Goal: Use online tool/utility: Use online tool/utility

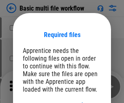
scroll to position [11, 0]
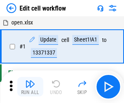
click at [30, 87] on img "button" at bounding box center [30, 84] width 10 height 10
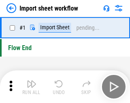
click at [30, 87] on img "button" at bounding box center [32, 84] width 10 height 10
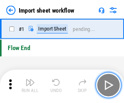
scroll to position [3, 0]
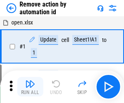
click at [30, 87] on img "button" at bounding box center [30, 84] width 10 height 10
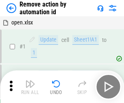
scroll to position [30, 0]
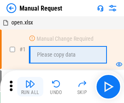
click at [30, 87] on img "button" at bounding box center [30, 84] width 10 height 10
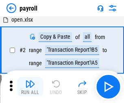
click at [30, 87] on img "button" at bounding box center [30, 84] width 10 height 10
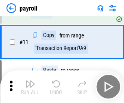
scroll to position [59, 0]
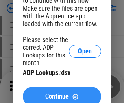
click at [62, 93] on span "Continue" at bounding box center [57, 96] width 24 height 7
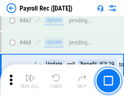
scroll to position [4341, 0]
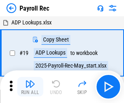
click at [30, 87] on img "button" at bounding box center [30, 84] width 10 height 10
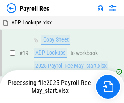
scroll to position [50, 0]
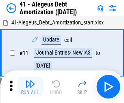
click at [30, 87] on img "button" at bounding box center [30, 84] width 10 height 10
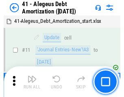
scroll to position [101, 0]
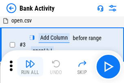
click at [30, 66] on img "button" at bounding box center [30, 64] width 10 height 10
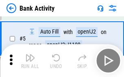
scroll to position [43, 0]
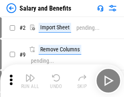
click at [30, 81] on img "button" at bounding box center [30, 78] width 10 height 10
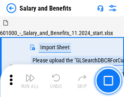
scroll to position [11, 0]
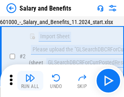
click at [30, 81] on img "button" at bounding box center [30, 78] width 10 height 10
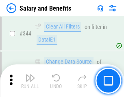
scroll to position [3814, 0]
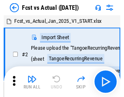
scroll to position [11, 0]
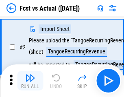
click at [30, 81] on img "button" at bounding box center [30, 78] width 10 height 10
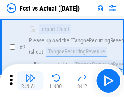
click at [30, 81] on img "button" at bounding box center [30, 78] width 10 height 10
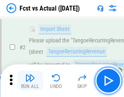
scroll to position [76, 0]
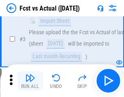
click at [30, 81] on img "button" at bounding box center [30, 78] width 10 height 10
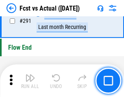
scroll to position [3855, 0]
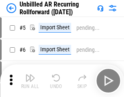
scroll to position [18, 0]
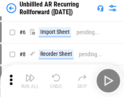
click at [30, 81] on img "button" at bounding box center [30, 78] width 10 height 10
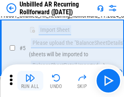
click at [30, 81] on img "button" at bounding box center [30, 78] width 10 height 10
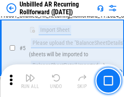
scroll to position [77, 0]
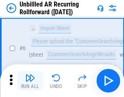
click at [30, 81] on img "button" at bounding box center [30, 78] width 10 height 10
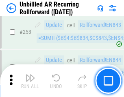
scroll to position [2767, 0]
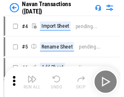
scroll to position [13, 0]
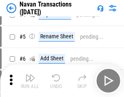
click at [30, 81] on img "button" at bounding box center [30, 78] width 10 height 10
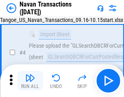
click at [30, 81] on img "button" at bounding box center [30, 78] width 10 height 10
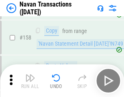
scroll to position [2641, 0]
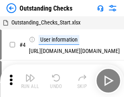
click at [30, 81] on img "button" at bounding box center [30, 78] width 10 height 10
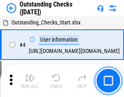
scroll to position [34, 0]
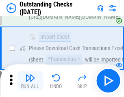
click at [30, 81] on img "button" at bounding box center [30, 78] width 10 height 10
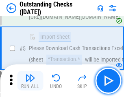
scroll to position [85, 0]
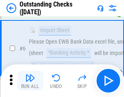
click at [30, 81] on img "button" at bounding box center [30, 78] width 10 height 10
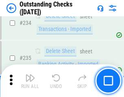
scroll to position [2474, 0]
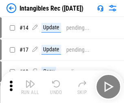
click at [30, 87] on img "button" at bounding box center [30, 84] width 10 height 10
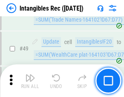
scroll to position [317, 0]
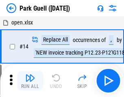
click at [30, 81] on img "button" at bounding box center [30, 78] width 10 height 10
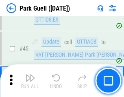
scroll to position [1019, 0]
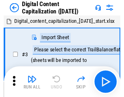
scroll to position [18, 0]
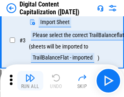
click at [30, 81] on img "button" at bounding box center [30, 78] width 10 height 10
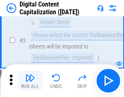
click at [30, 81] on img "button" at bounding box center [30, 78] width 10 height 10
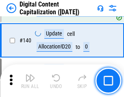
scroll to position [858, 0]
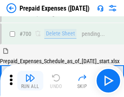
click at [30, 81] on img "button" at bounding box center [30, 78] width 10 height 10
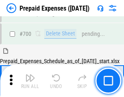
scroll to position [2192, 0]
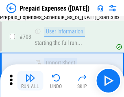
click at [30, 81] on img "button" at bounding box center [30, 78] width 10 height 10
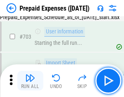
scroll to position [2240, 0]
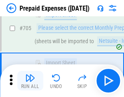
click at [30, 81] on img "button" at bounding box center [30, 78] width 10 height 10
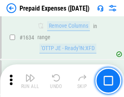
scroll to position [7931, 0]
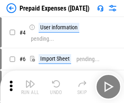
click at [30, 87] on img "button" at bounding box center [30, 84] width 10 height 10
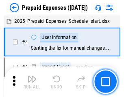
scroll to position [36, 0]
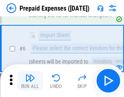
click at [30, 81] on img "button" at bounding box center [30, 78] width 10 height 10
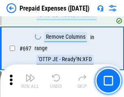
scroll to position [2837, 0]
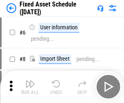
click at [30, 87] on img "button" at bounding box center [30, 84] width 10 height 10
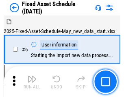
scroll to position [44, 0]
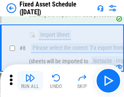
click at [30, 81] on img "button" at bounding box center [30, 78] width 10 height 10
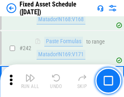
scroll to position [2523, 0]
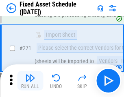
click at [30, 81] on img "button" at bounding box center [30, 78] width 10 height 10
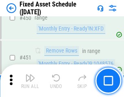
scroll to position [3641, 0]
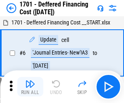
click at [30, 87] on img "button" at bounding box center [30, 84] width 10 height 10
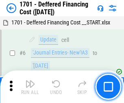
scroll to position [98, 0]
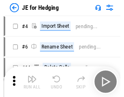
scroll to position [1, 0]
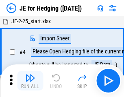
click at [30, 81] on img "button" at bounding box center [30, 78] width 10 height 10
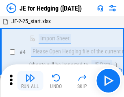
click at [30, 81] on img "button" at bounding box center [30, 78] width 10 height 10
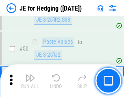
scroll to position [527, 0]
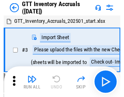
scroll to position [1, 0]
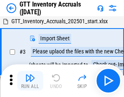
click at [30, 81] on img "button" at bounding box center [30, 78] width 10 height 10
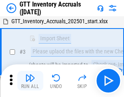
click at [30, 81] on img "button" at bounding box center [30, 78] width 10 height 10
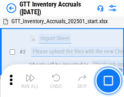
scroll to position [53, 0]
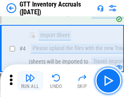
click at [30, 81] on img "button" at bounding box center [30, 78] width 10 height 10
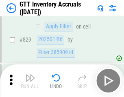
scroll to position [6183, 0]
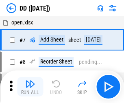
click at [30, 87] on img "button" at bounding box center [30, 84] width 10 height 10
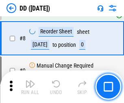
scroll to position [79, 0]
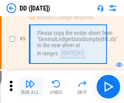
click at [30, 87] on img "button" at bounding box center [30, 84] width 10 height 10
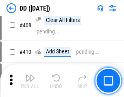
scroll to position [3645, 0]
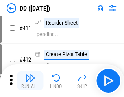
click at [30, 81] on img "button" at bounding box center [30, 78] width 10 height 10
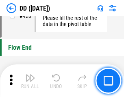
scroll to position [3899, 0]
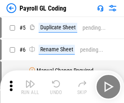
click at [30, 87] on img "button" at bounding box center [30, 84] width 10 height 10
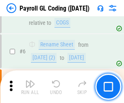
scroll to position [98, 0]
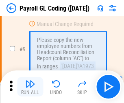
click at [30, 87] on img "button" at bounding box center [30, 84] width 10 height 10
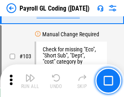
scroll to position [1911, 0]
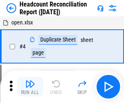
click at [30, 87] on img "button" at bounding box center [30, 84] width 10 height 10
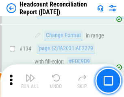
scroll to position [979, 0]
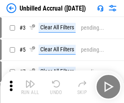
click at [30, 87] on img "button" at bounding box center [30, 84] width 10 height 10
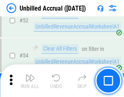
scroll to position [850, 0]
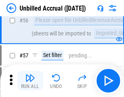
click at [30, 81] on img "button" at bounding box center [30, 78] width 10 height 10
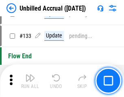
scroll to position [2426, 0]
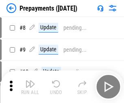
click at [30, 87] on img "button" at bounding box center [30, 84] width 10 height 10
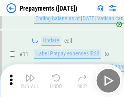
scroll to position [51, 0]
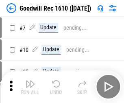
click at [30, 87] on img "button" at bounding box center [30, 84] width 10 height 10
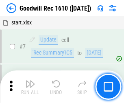
scroll to position [139, 0]
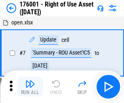
click at [30, 87] on img "button" at bounding box center [30, 84] width 10 height 10
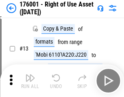
scroll to position [53, 0]
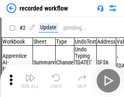
click at [30, 81] on img "button" at bounding box center [30, 78] width 10 height 10
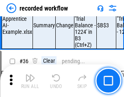
scroll to position [2546, 0]
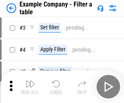
click at [30, 87] on img "button" at bounding box center [30, 84] width 10 height 10
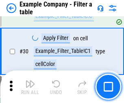
scroll to position [745, 0]
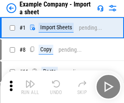
click at [30, 81] on img "button" at bounding box center [30, 84] width 10 height 10
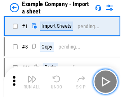
scroll to position [13, 0]
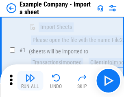
click at [30, 81] on img "button" at bounding box center [30, 78] width 10 height 10
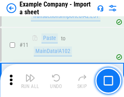
scroll to position [180, 0]
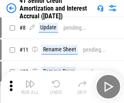
click at [30, 81] on img "button" at bounding box center [30, 84] width 10 height 10
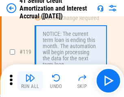
click at [30, 81] on img "button" at bounding box center [30, 78] width 10 height 10
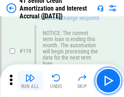
scroll to position [769, 0]
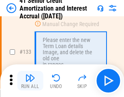
click at [30, 81] on img "button" at bounding box center [30, 78] width 10 height 10
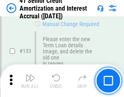
scroll to position [851, 0]
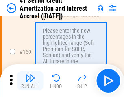
click at [30, 81] on img "button" at bounding box center [30, 78] width 10 height 10
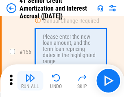
click at [30, 81] on img "button" at bounding box center [30, 78] width 10 height 10
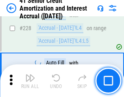
scroll to position [1824, 0]
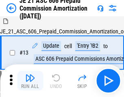
click at [30, 81] on img "button" at bounding box center [30, 78] width 10 height 10
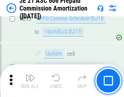
scroll to position [1499, 0]
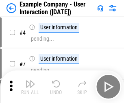
click at [30, 81] on img "button" at bounding box center [30, 84] width 10 height 10
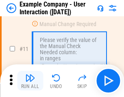
click at [30, 81] on img "button" at bounding box center [30, 78] width 10 height 10
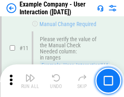
scroll to position [176, 0]
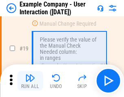
click at [30, 81] on img "button" at bounding box center [30, 78] width 10 height 10
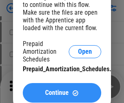
click at [62, 93] on span "Continue" at bounding box center [57, 93] width 24 height 7
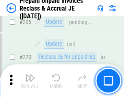
scroll to position [1056, 0]
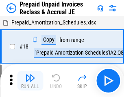
click at [30, 81] on img "button" at bounding box center [30, 78] width 10 height 10
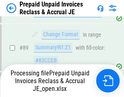
scroll to position [665, 0]
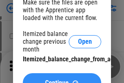
click at [62, 79] on span "Continue" at bounding box center [57, 82] width 24 height 7
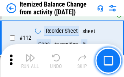
scroll to position [1363, 0]
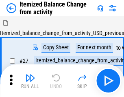
scroll to position [13, 0]
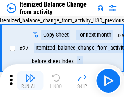
click at [30, 81] on img "button" at bounding box center [30, 78] width 10 height 10
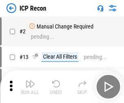
scroll to position [4, 0]
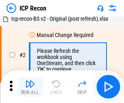
click at [30, 87] on img "button" at bounding box center [30, 84] width 10 height 10
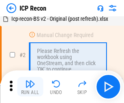
click at [30, 87] on img "button" at bounding box center [30, 84] width 10 height 10
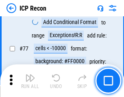
scroll to position [732, 0]
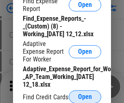
click at [85, 97] on span "Open" at bounding box center [85, 97] width 14 height 7
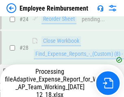
scroll to position [381, 0]
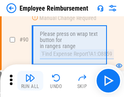
click at [30, 81] on img "button" at bounding box center [30, 78] width 10 height 10
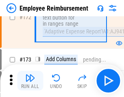
click at [30, 81] on img "button" at bounding box center [30, 78] width 10 height 10
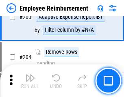
scroll to position [2061, 0]
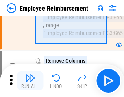
click at [30, 81] on img "button" at bounding box center [30, 78] width 10 height 10
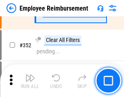
click at [30, 81] on img "button" at bounding box center [30, 78] width 10 height 10
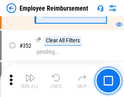
scroll to position [4200, 0]
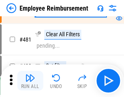
click at [30, 81] on img "button" at bounding box center [30, 78] width 10 height 10
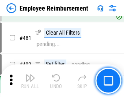
scroll to position [4980, 0]
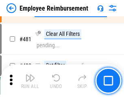
click at [30, 81] on img "button" at bounding box center [30, 78] width 10 height 10
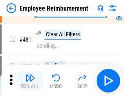
click at [30, 81] on img "button" at bounding box center [30, 78] width 10 height 10
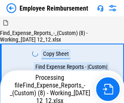
scroll to position [28, 0]
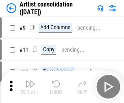
click at [30, 87] on img "button" at bounding box center [30, 84] width 10 height 10
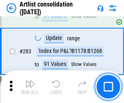
scroll to position [3369, 0]
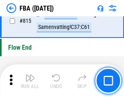
scroll to position [7292, 0]
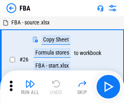
scroll to position [8, 0]
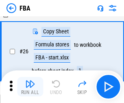
click at [30, 87] on img "button" at bounding box center [30, 84] width 10 height 10
